Goal: Task Accomplishment & Management: Use online tool/utility

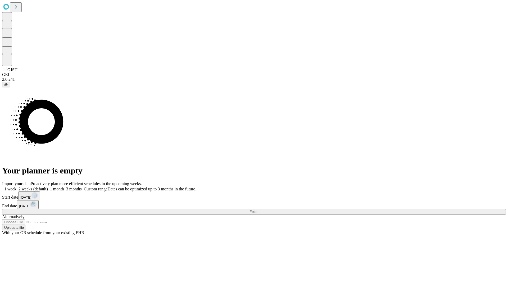
click at [258, 209] on span "Fetch" at bounding box center [253, 211] width 9 height 4
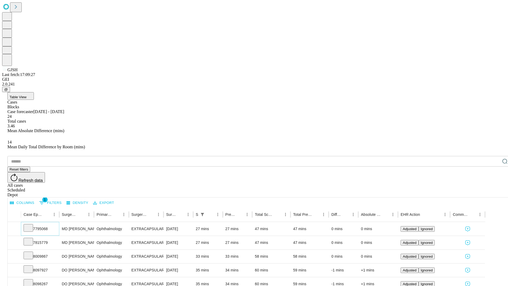
click at [31, 225] on icon at bounding box center [28, 227] width 5 height 5
